Goal: Task Accomplishment & Management: Manage account settings

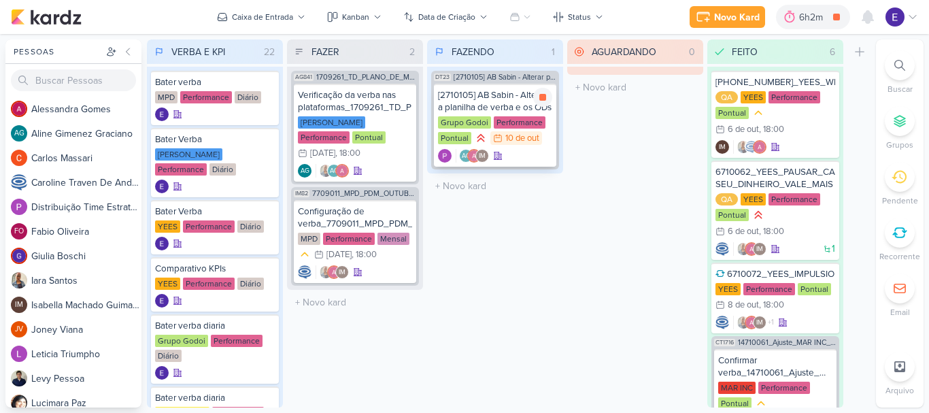
click at [527, 144] on div "10/10 [DATE]" at bounding box center [516, 138] width 52 height 14
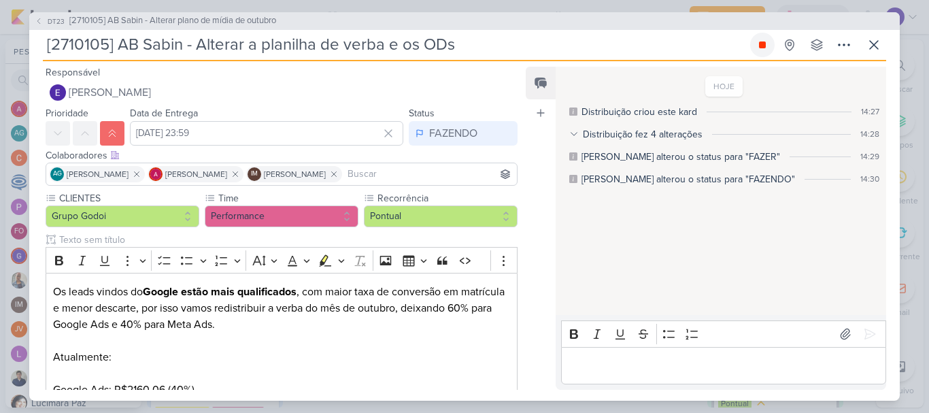
click at [765, 48] on icon at bounding box center [762, 44] width 11 height 11
click at [437, 141] on div "FAZENDO" at bounding box center [453, 133] width 48 height 16
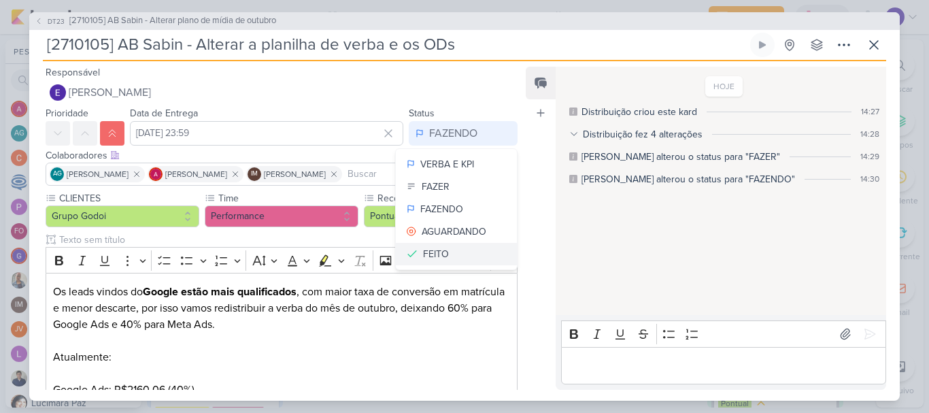
click at [450, 248] on button "FEITO" at bounding box center [456, 254] width 121 height 22
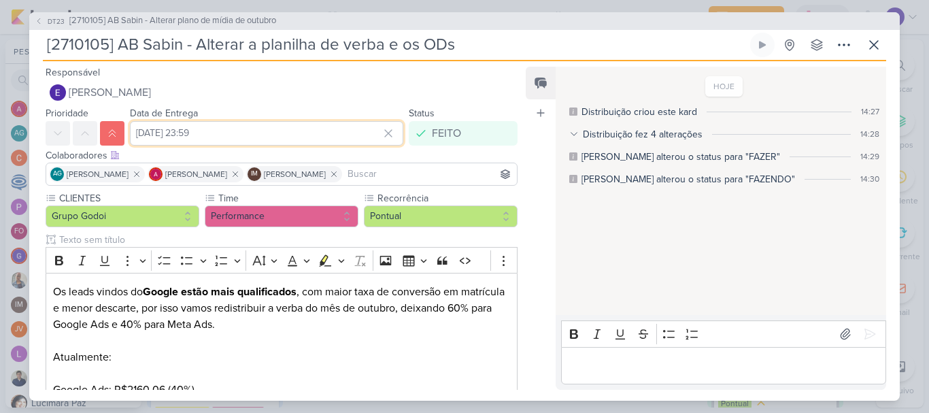
click at [275, 134] on input "[DATE] 23:59" at bounding box center [266, 133] width 273 height 24
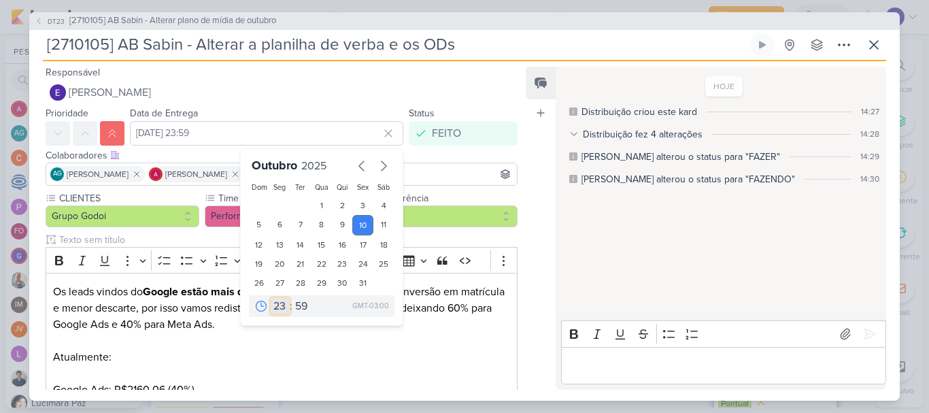
click at [274, 309] on select "00 01 02 03 04 05 06 07 08 09 10 11 12 13 14 15 16 17 18 19 20 21 22 23" at bounding box center [280, 306] width 19 height 16
select select "15"
click at [271, 298] on select "00 01 02 03 04 05 06 07 08 09 10 11 12 13 14 15 16 17 18 19 20 21 22 23" at bounding box center [280, 306] width 19 height 16
type input "[DATE] 15:59"
click at [295, 302] on select "00 05 10 15 20 25 30 35 40 45 50 55 59" at bounding box center [301, 306] width 19 height 16
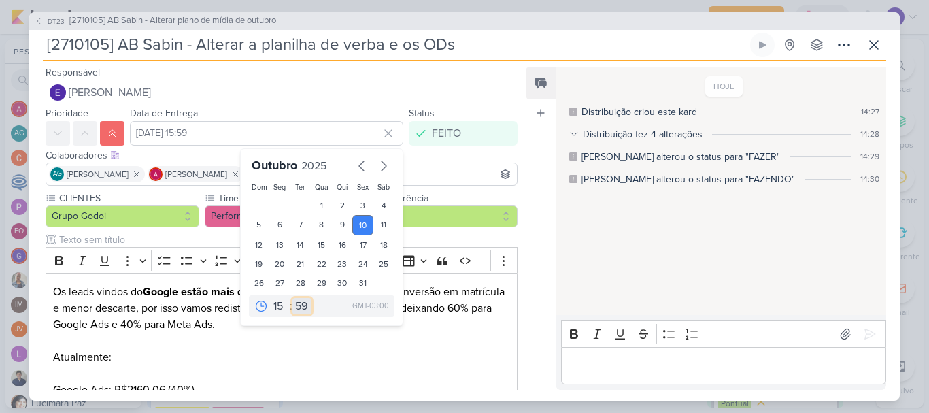
select select "20"
click at [292, 298] on select "00 05 10 15 20 25 30 35 40 45 50 55 59" at bounding box center [301, 306] width 19 height 16
type input "[DATE] 15:20"
click at [597, 284] on div "HOJE Distribuição criou este kard 14:27 Distribuição fez 4 alterações 14:28 Dis…" at bounding box center [720, 192] width 329 height 248
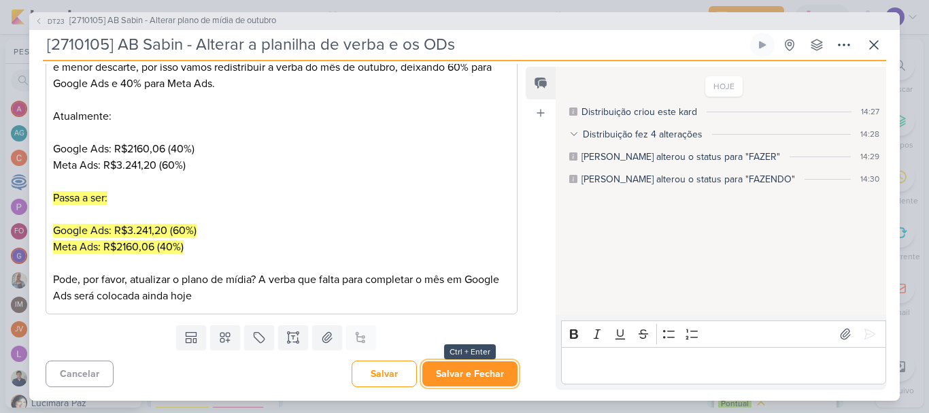
click at [468, 373] on button "Salvar e Fechar" at bounding box center [469, 373] width 95 height 25
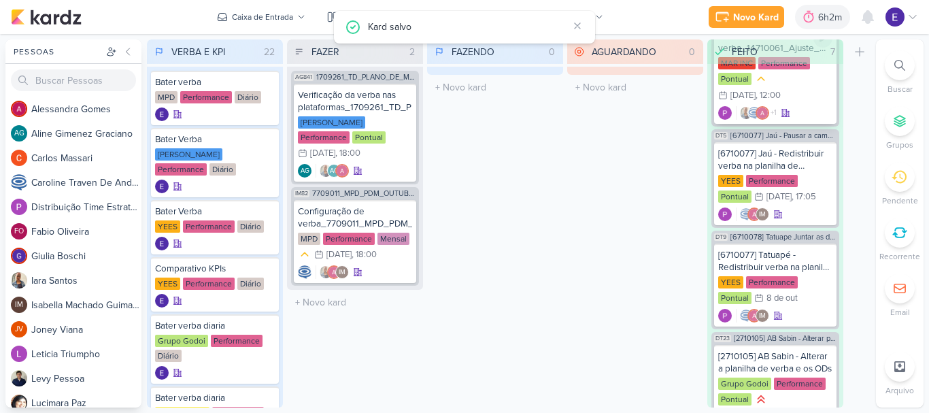
scroll to position [399, 0]
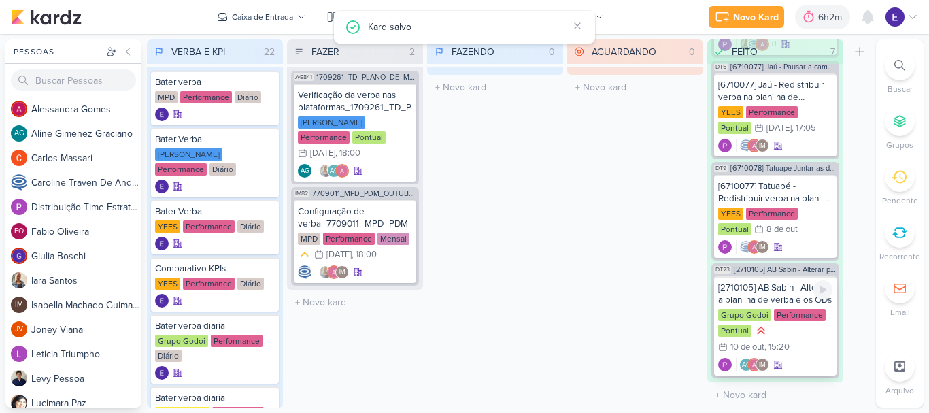
click at [818, 358] on div "AG IM" at bounding box center [775, 365] width 114 height 14
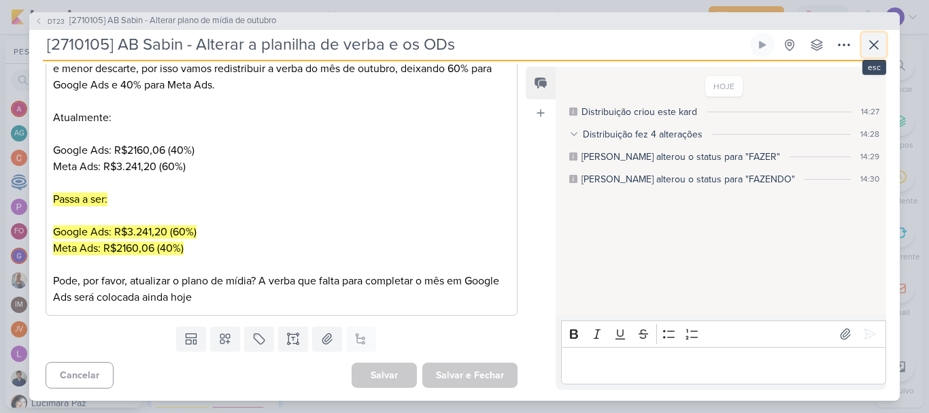
click at [874, 41] on icon at bounding box center [874, 45] width 16 height 16
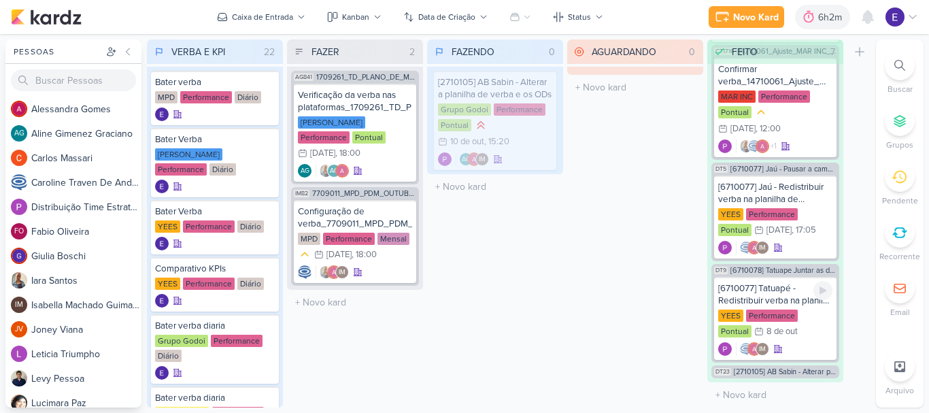
scroll to position [297, 0]
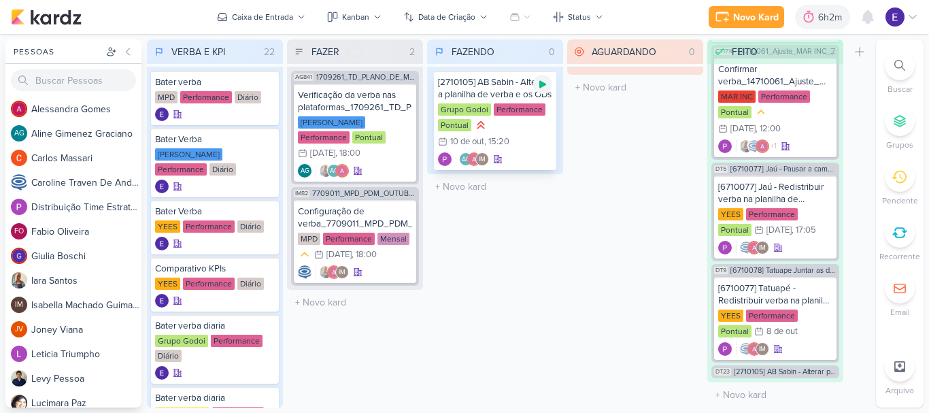
click at [539, 88] on icon at bounding box center [542, 84] width 11 height 11
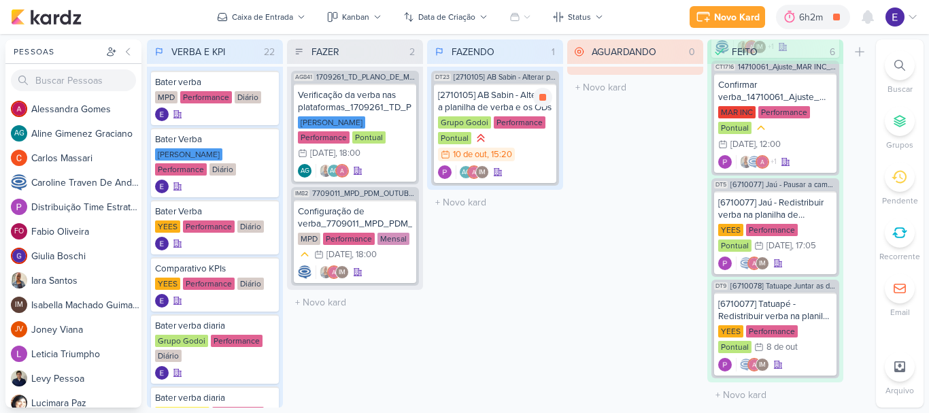
click at [531, 133] on div "Grupo Godoi Performance Pontual 10/10 [DATE] 15:20" at bounding box center [495, 139] width 114 height 46
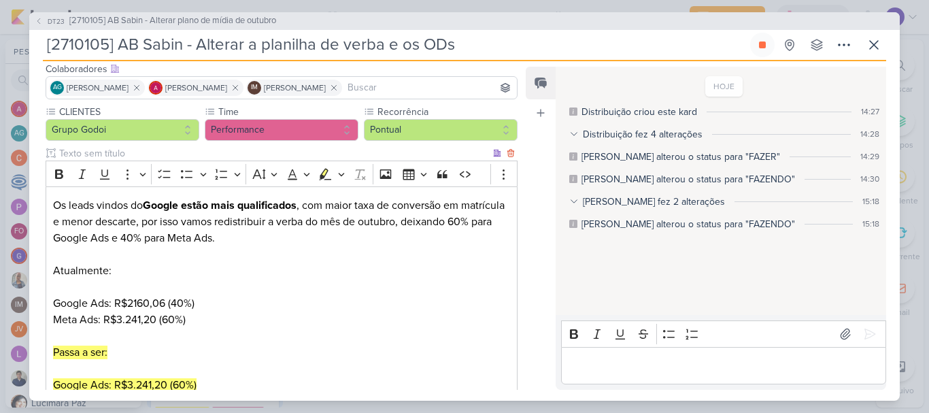
scroll to position [241, 0]
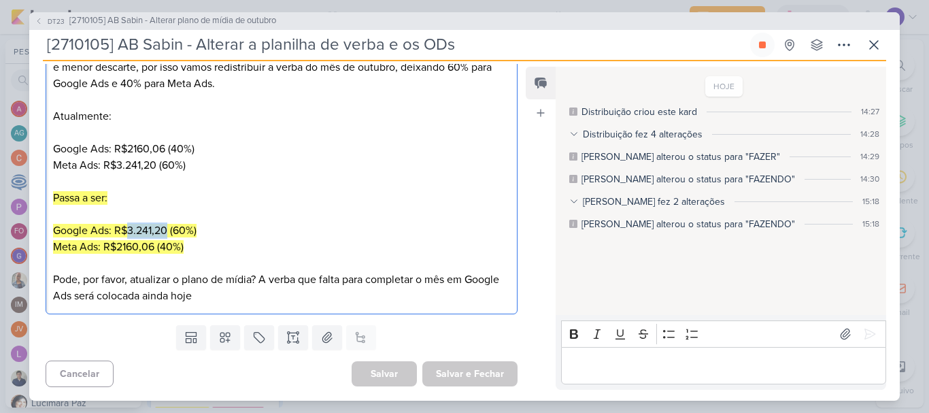
drag, startPoint x: 167, startPoint y: 231, endPoint x: 129, endPoint y: 233, distance: 38.8
click at [129, 233] on mark "Google Ads: R$3.241,20 (60%)" at bounding box center [125, 231] width 144 height 14
copy mark "3.241,20"
drag, startPoint x: 154, startPoint y: 250, endPoint x: 119, endPoint y: 250, distance: 34.7
click at [119, 250] on mark "Meta Ads: R$2160,06 (40%)" at bounding box center [118, 247] width 131 height 14
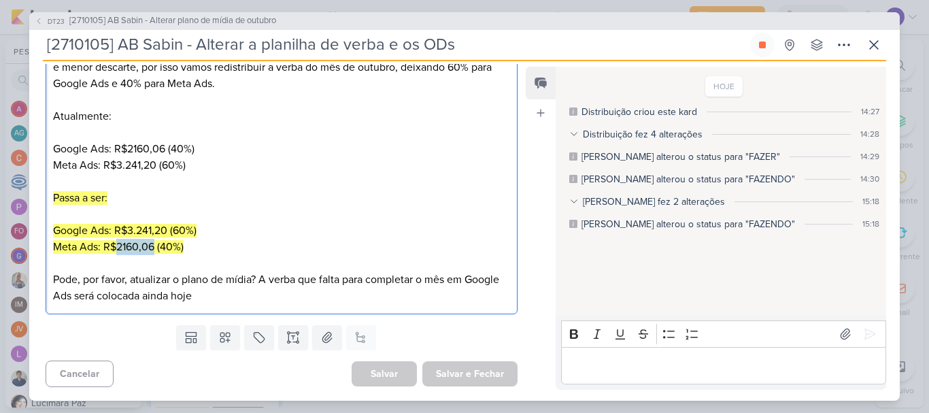
copy mark "2160,06"
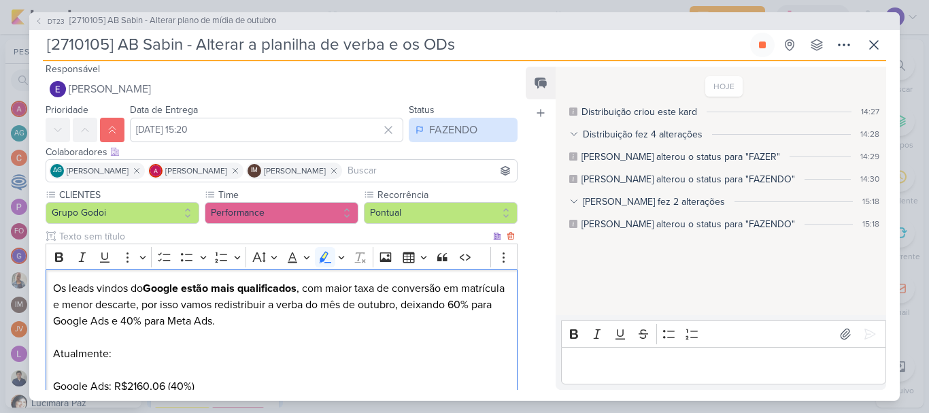
scroll to position [0, 0]
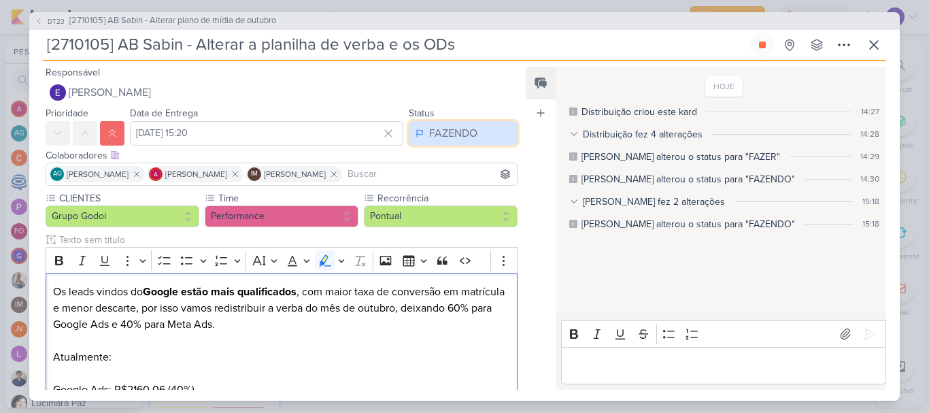
click at [456, 135] on div "FAZENDO" at bounding box center [453, 133] width 48 height 16
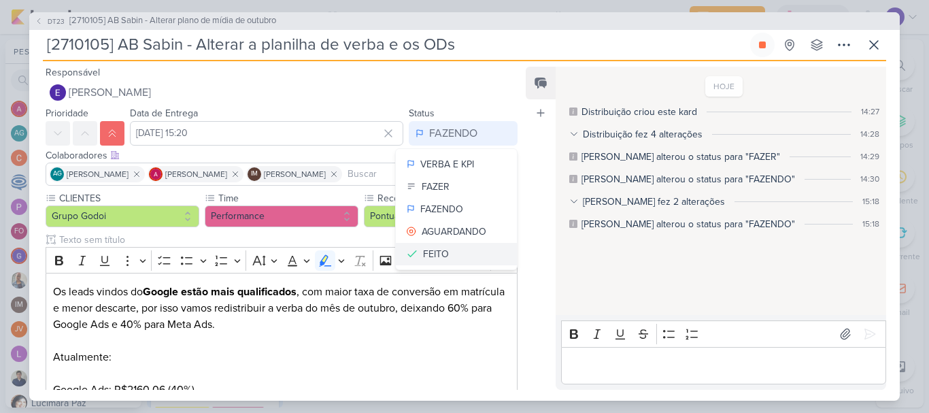
click at [448, 252] on button "FEITO" at bounding box center [456, 254] width 121 height 22
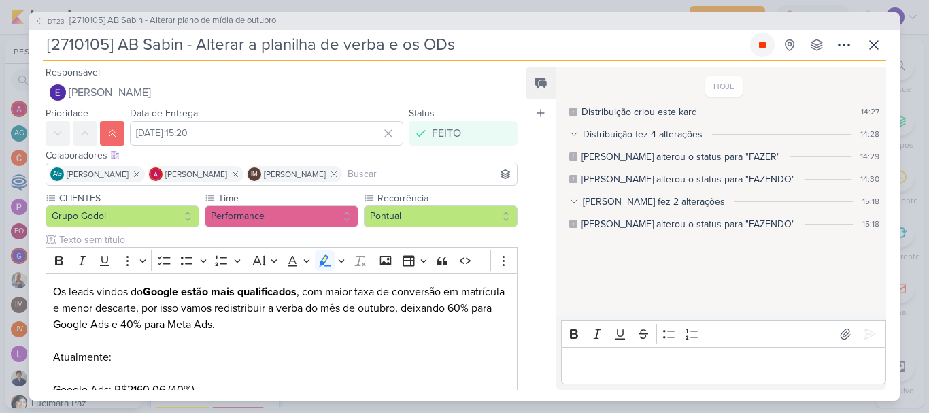
click at [760, 44] on icon at bounding box center [762, 44] width 7 height 7
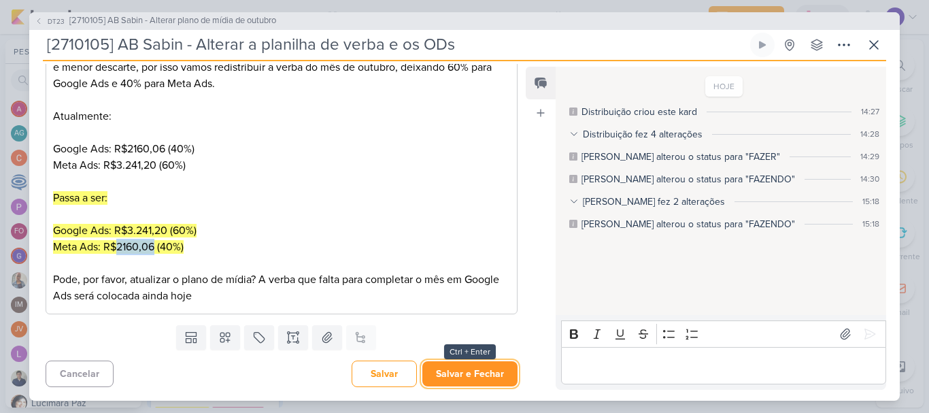
click at [465, 373] on button "Salvar e Fechar" at bounding box center [469, 373] width 95 height 25
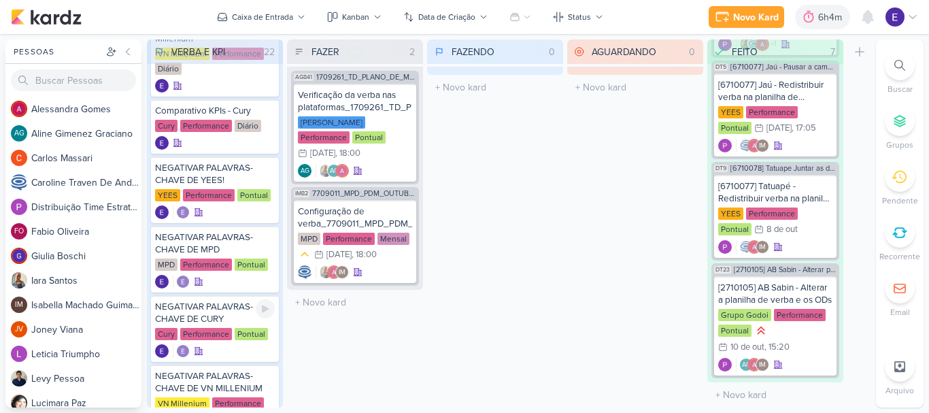
scroll to position [673, 0]
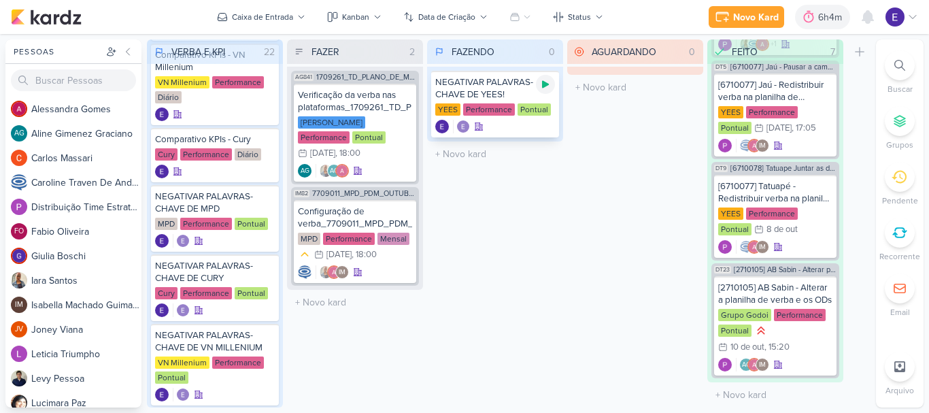
click at [546, 78] on div at bounding box center [545, 84] width 19 height 19
click at [441, 104] on div "YEES" at bounding box center [447, 109] width 25 height 12
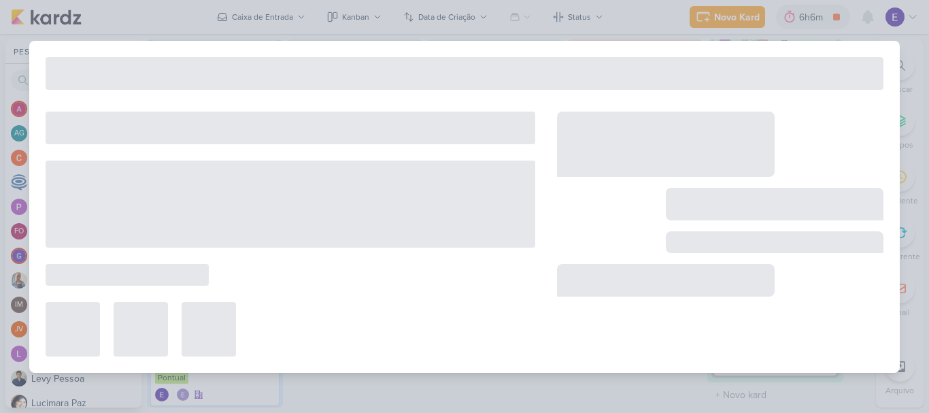
type input "NEGATIVAR PALAVRAS-CHAVE DE YEES!"
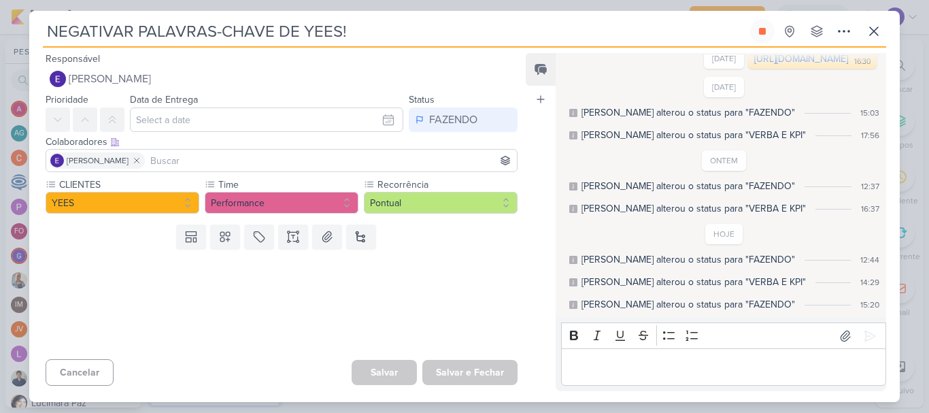
scroll to position [17, 0]
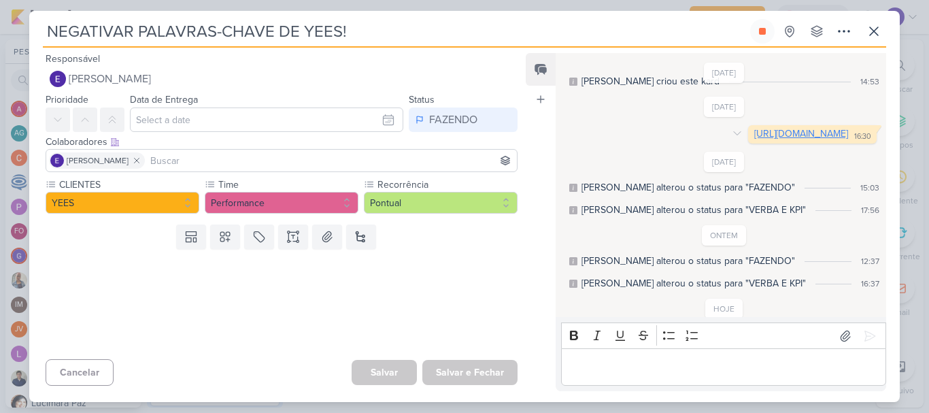
click at [754, 139] on link "[URL][DOMAIN_NAME]" at bounding box center [801, 134] width 94 height 12
